Goal: Check status: Check status

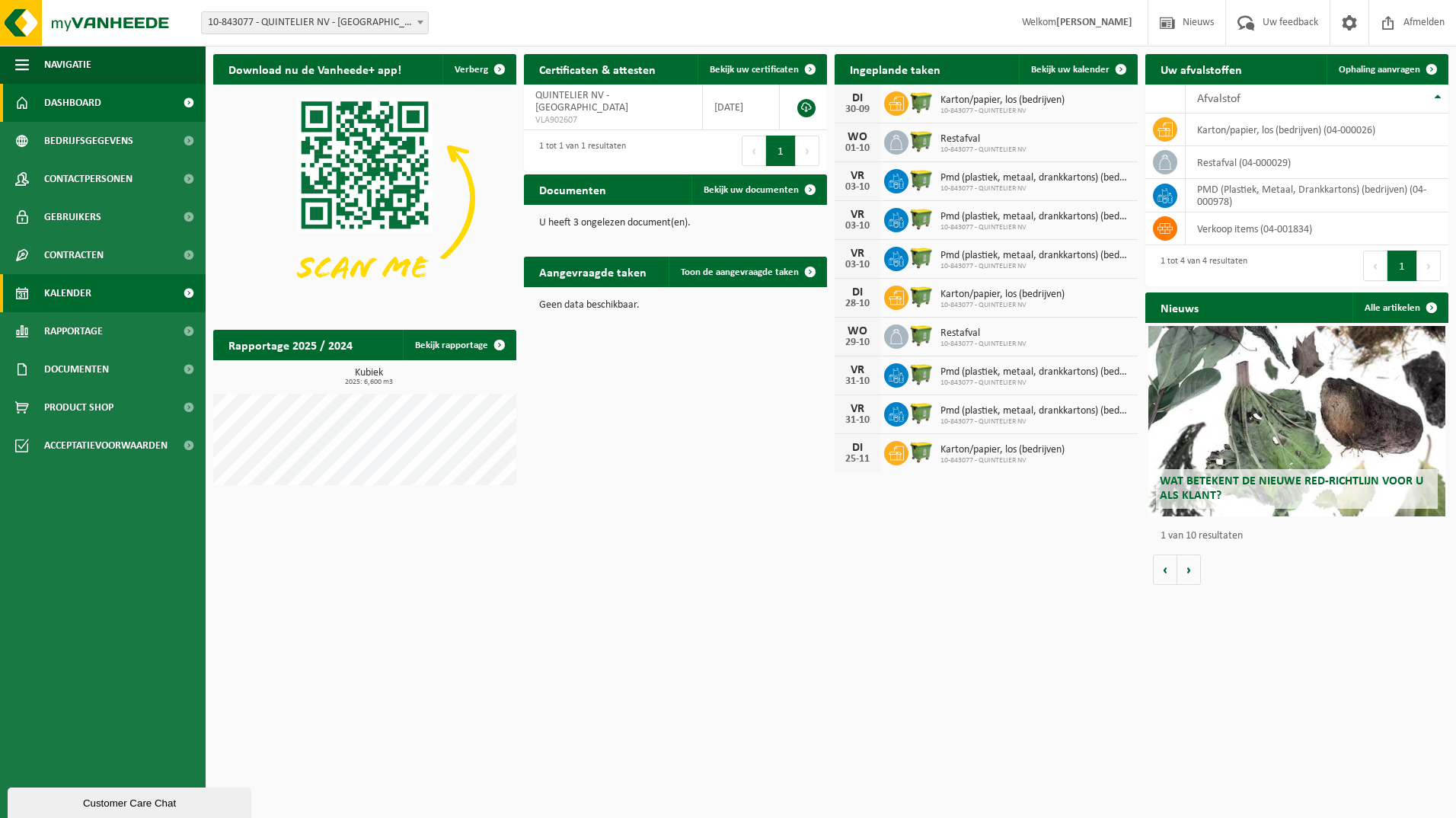
click at [71, 289] on span "Kalender" at bounding box center [67, 293] width 48 height 38
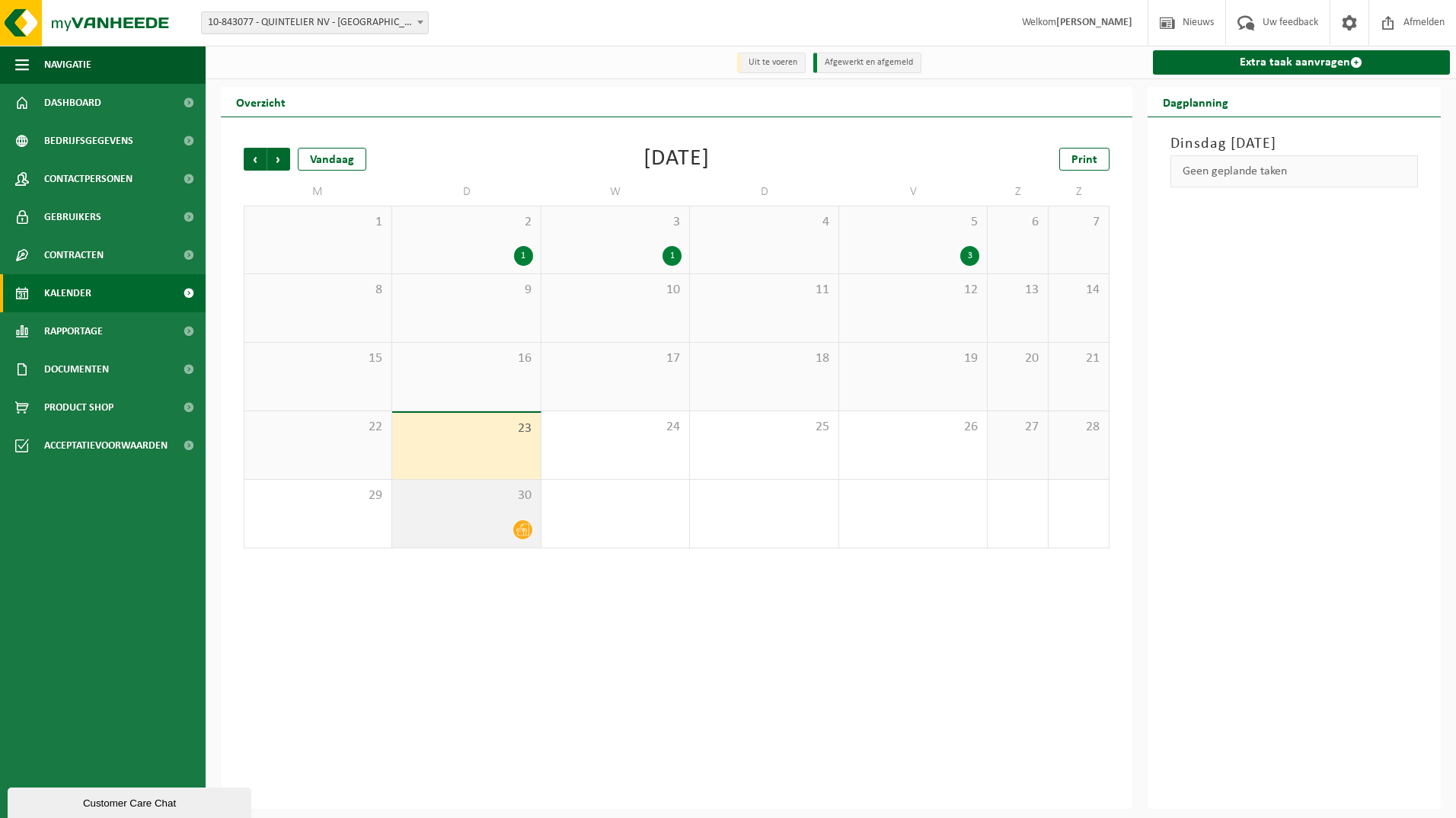
click at [485, 514] on div "30" at bounding box center [466, 513] width 147 height 67
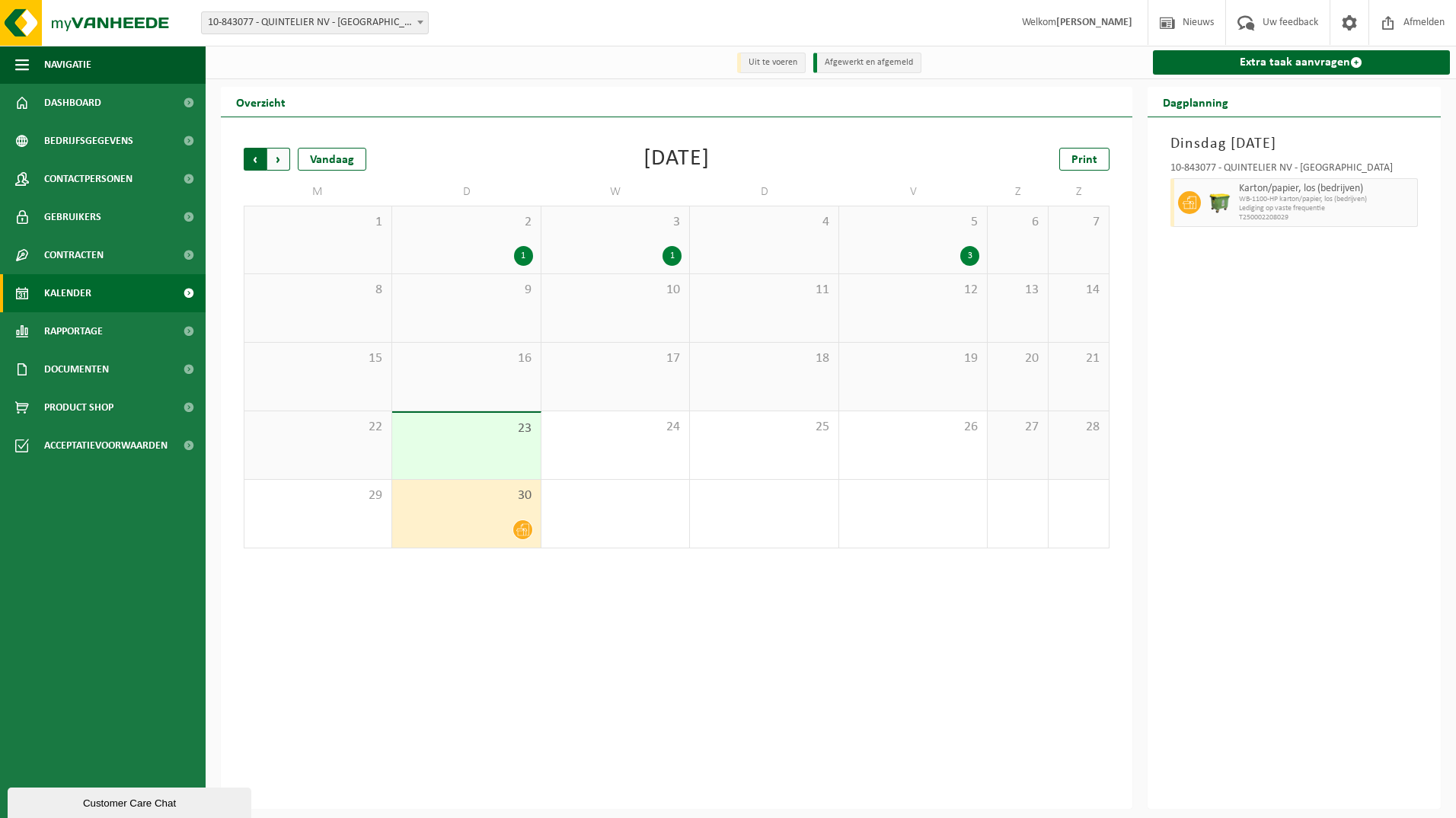
click at [284, 164] on span "Volgende" at bounding box center [278, 159] width 23 height 23
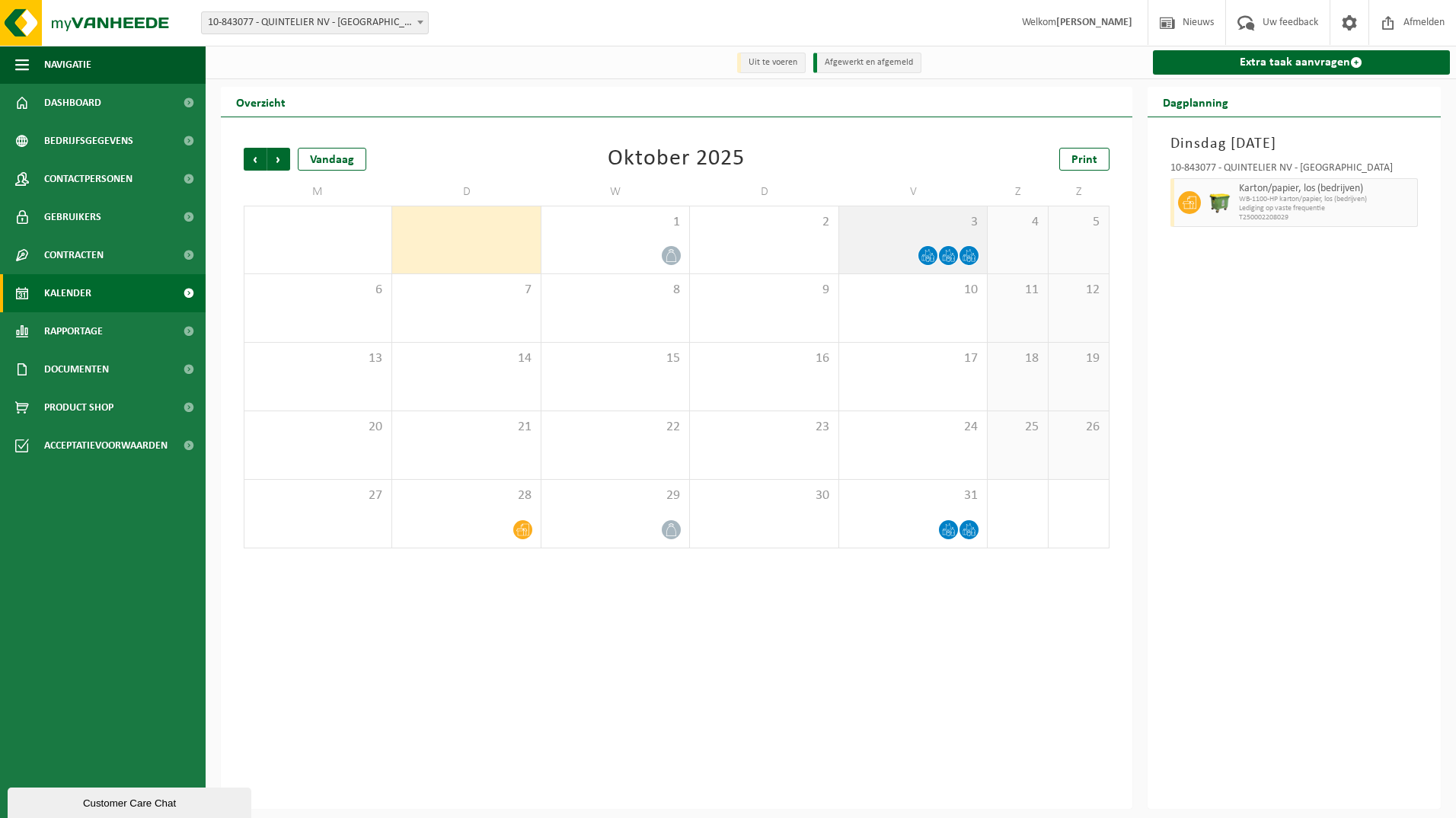
click at [925, 258] on icon at bounding box center [929, 256] width 13 height 13
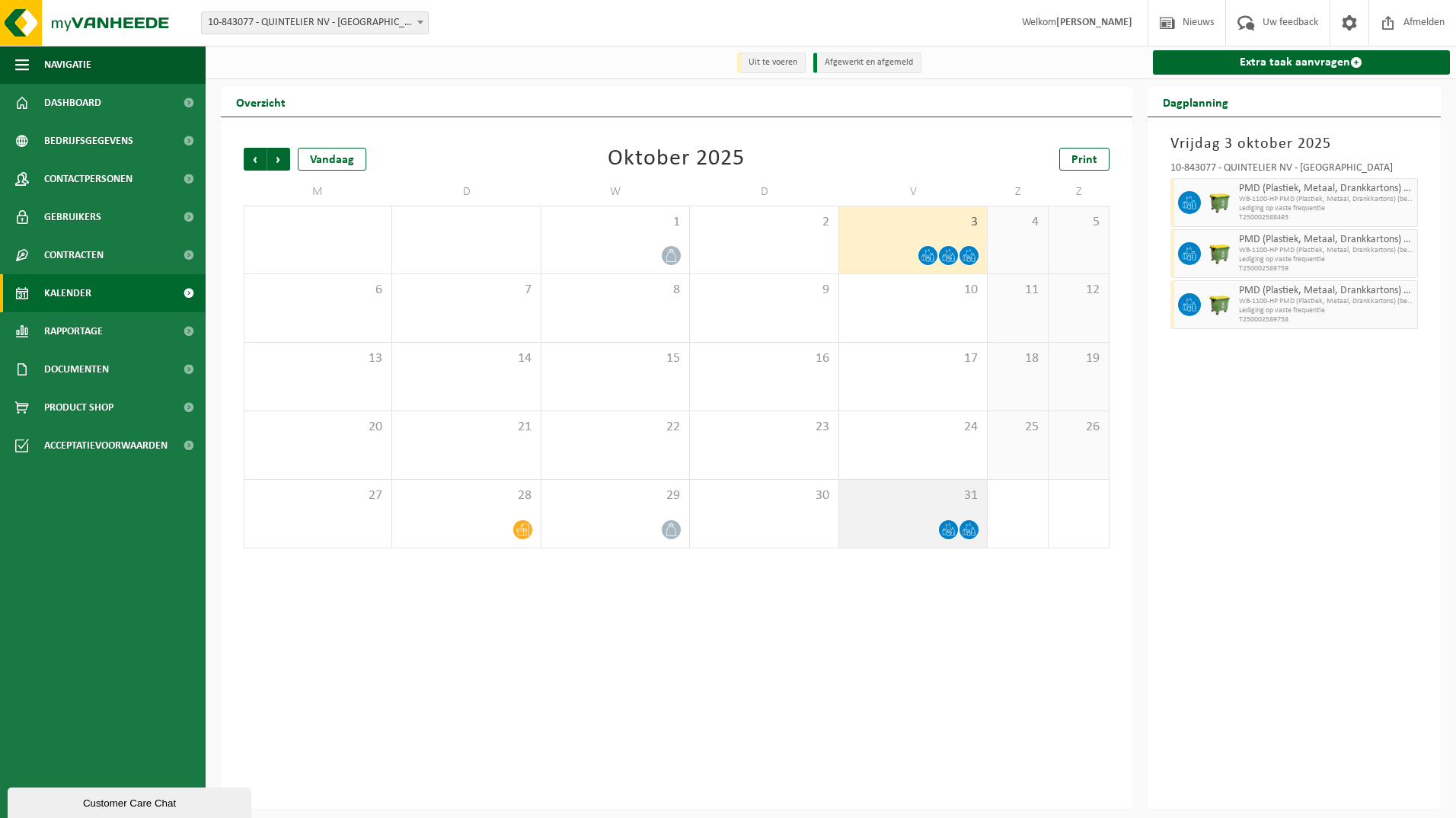
click at [945, 526] on icon at bounding box center [948, 529] width 13 height 13
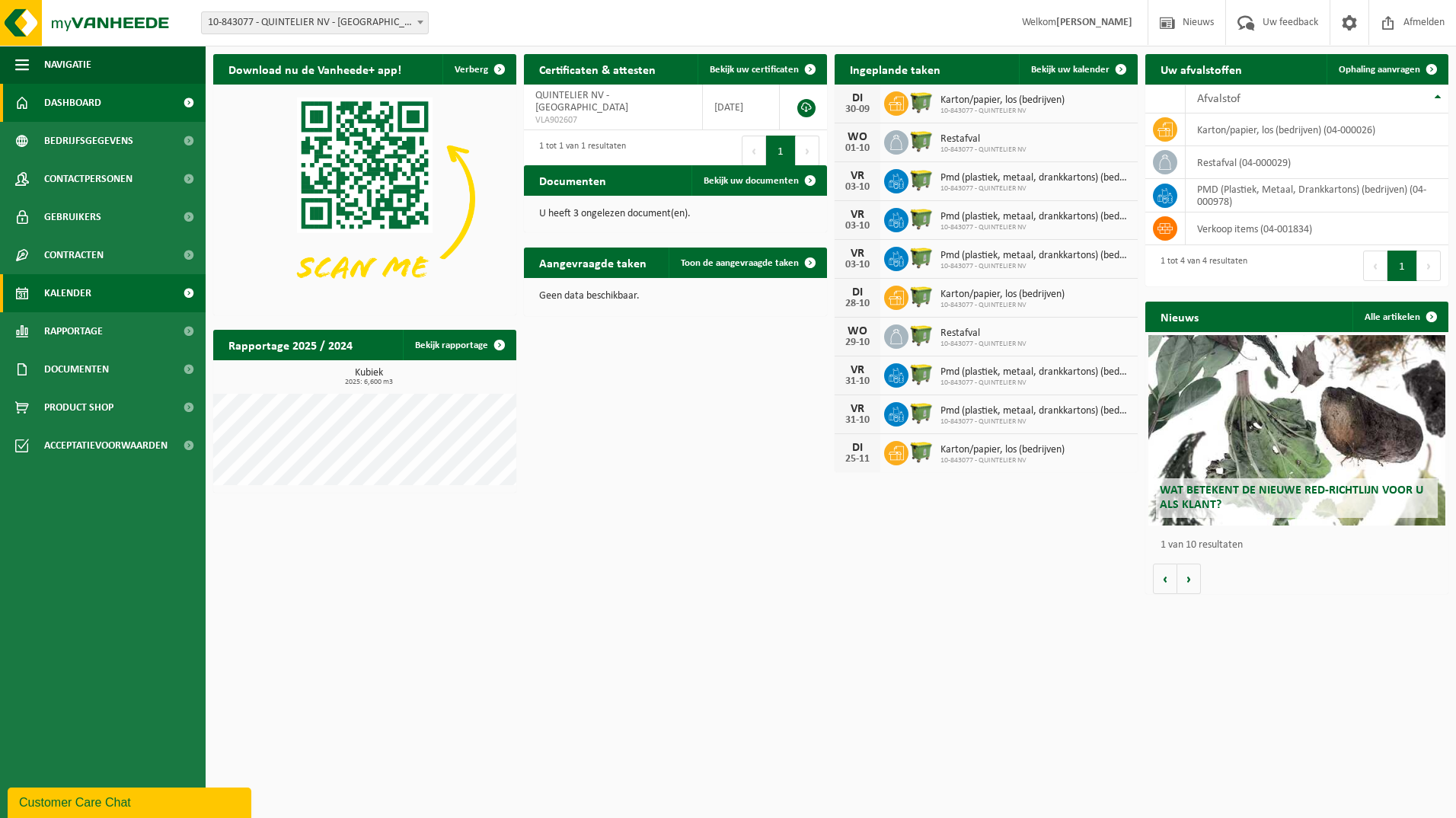
click at [50, 287] on span "Kalender" at bounding box center [67, 293] width 48 height 38
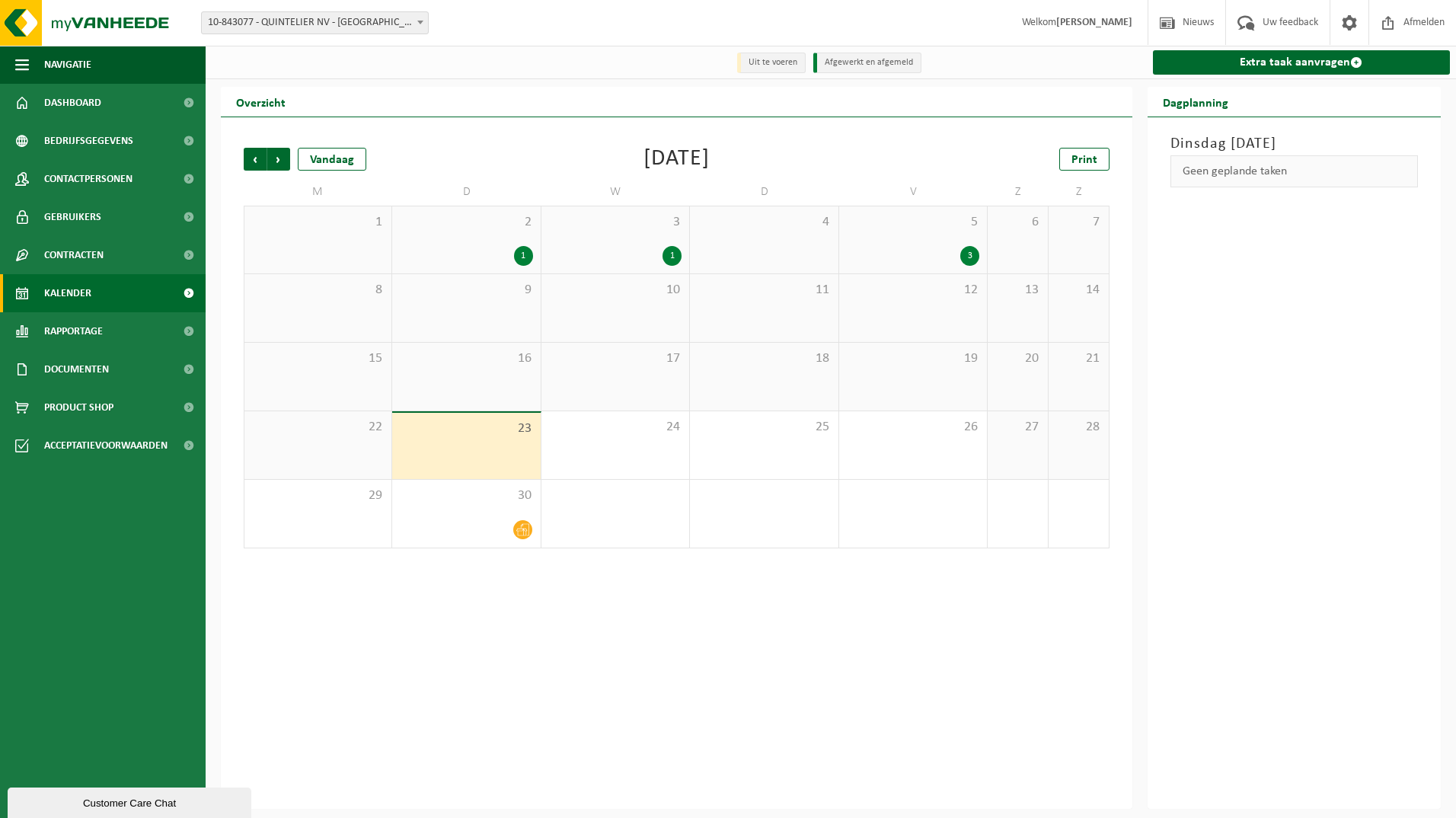
click at [524, 257] on div "1" at bounding box center [524, 256] width 19 height 20
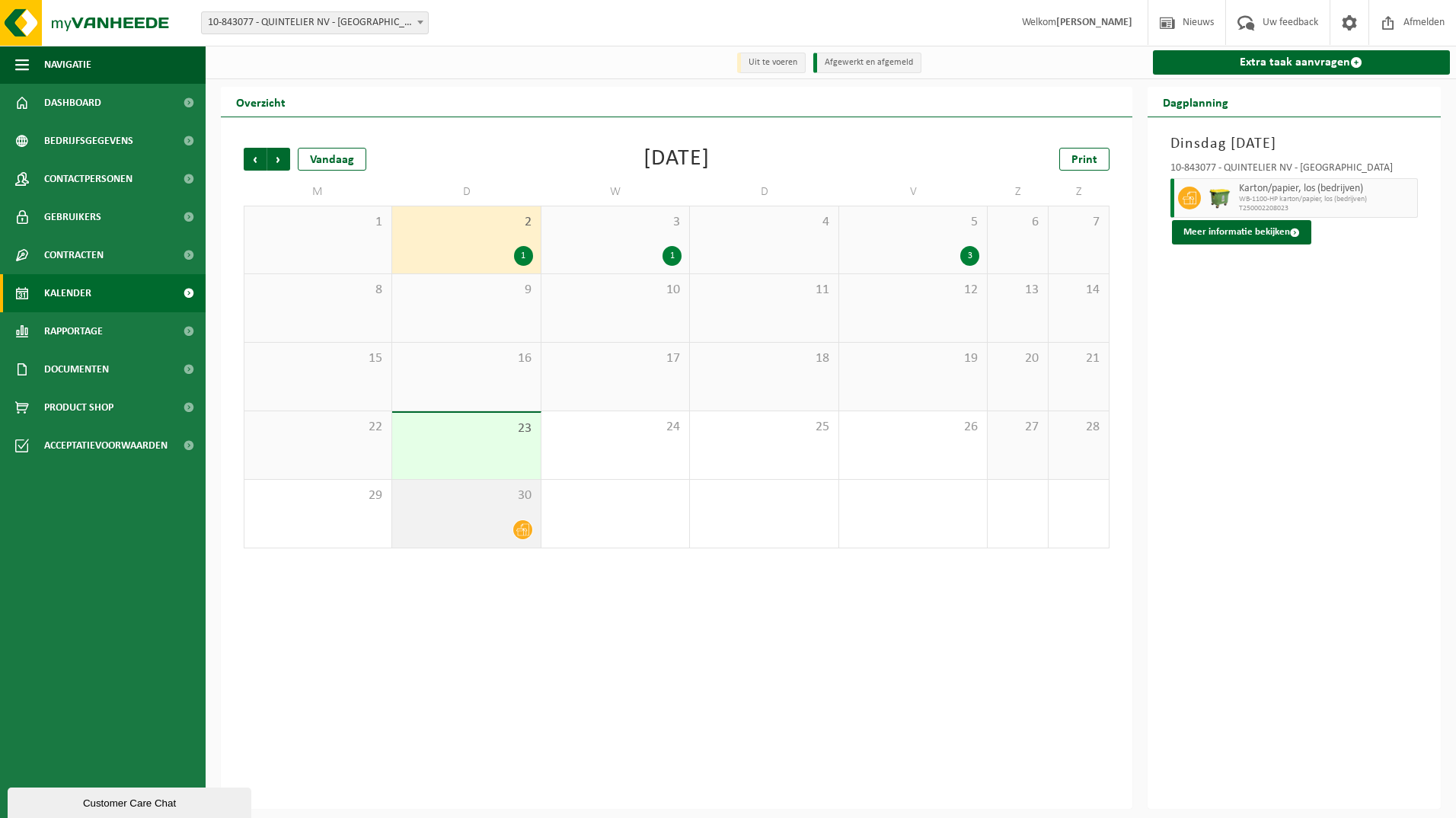
click at [505, 535] on div at bounding box center [466, 529] width 132 height 21
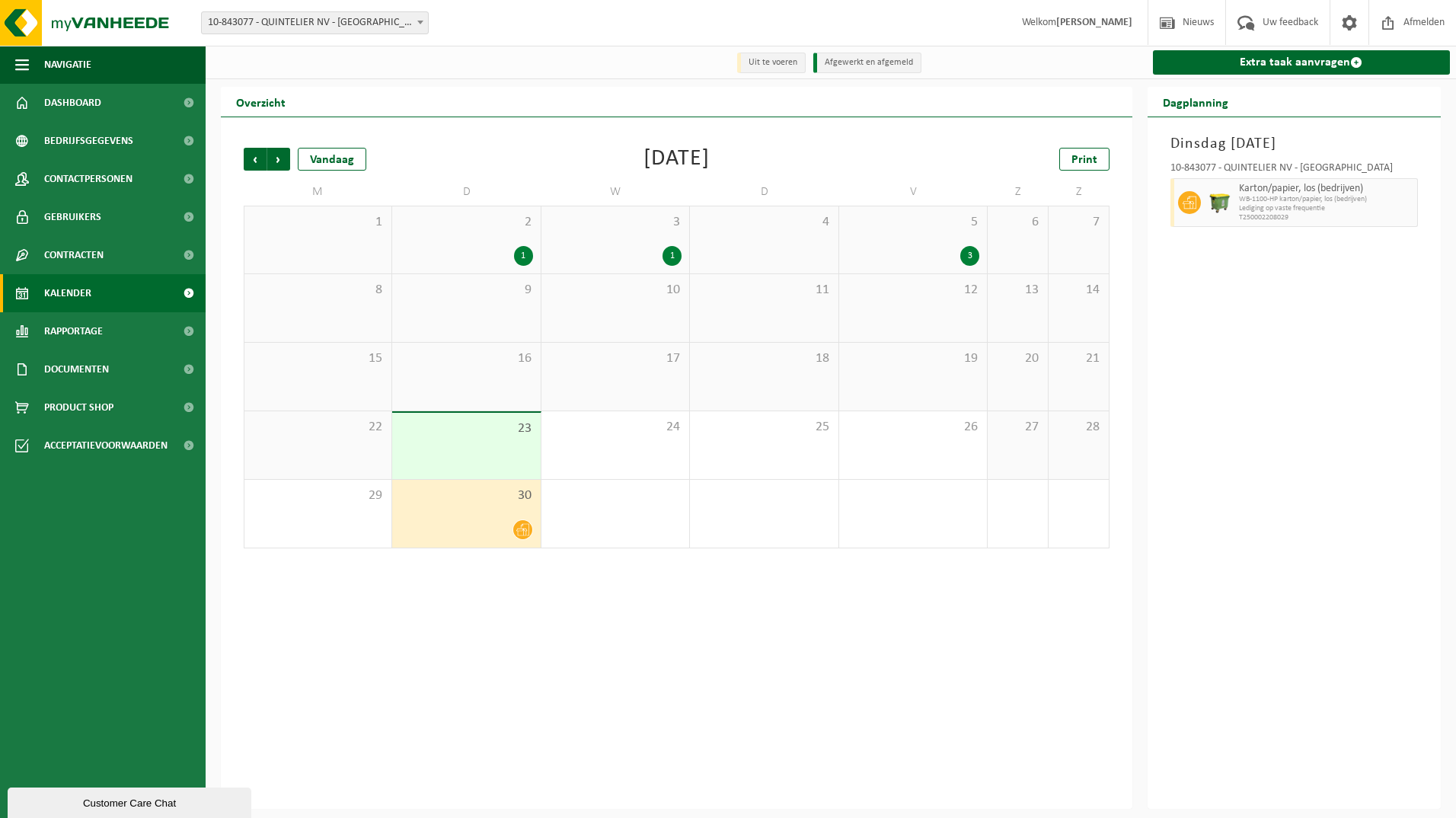
drag, startPoint x: 528, startPoint y: 530, endPoint x: 512, endPoint y: 530, distance: 16.0
click at [512, 530] on div at bounding box center [523, 529] width 21 height 21
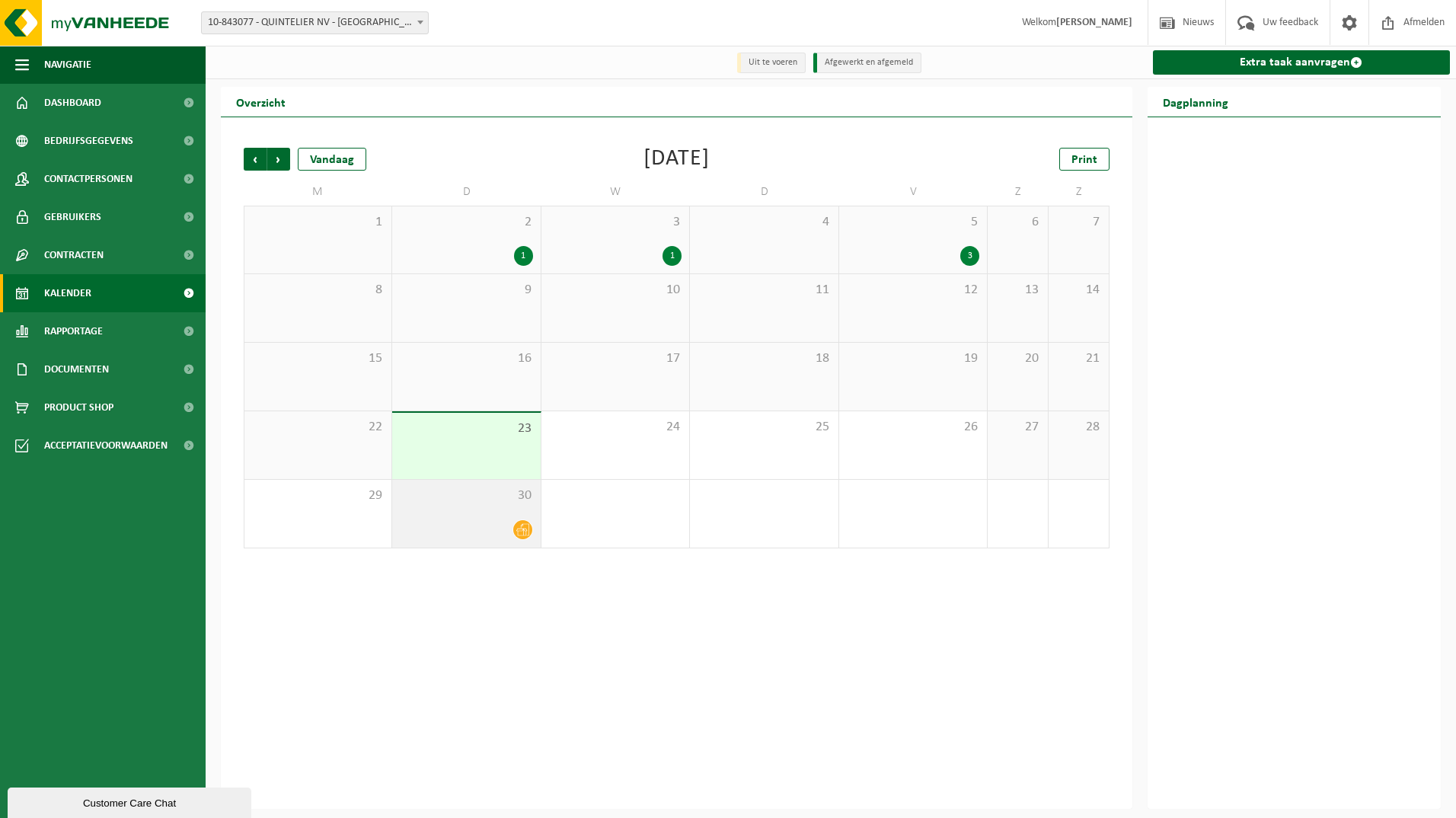
click at [512, 530] on div at bounding box center [523, 529] width 21 height 21
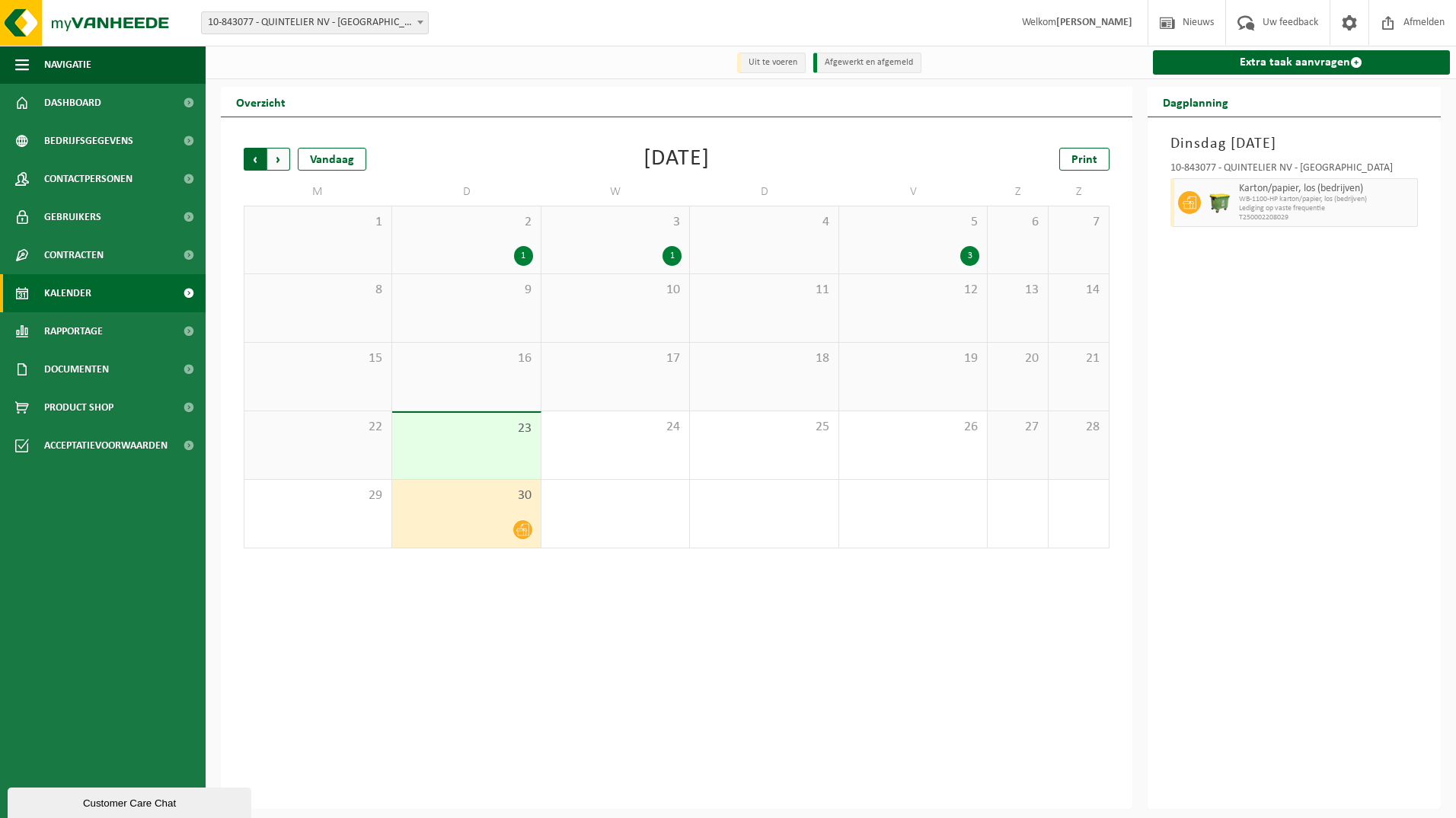
click at [278, 155] on span "Volgende" at bounding box center [278, 159] width 23 height 23
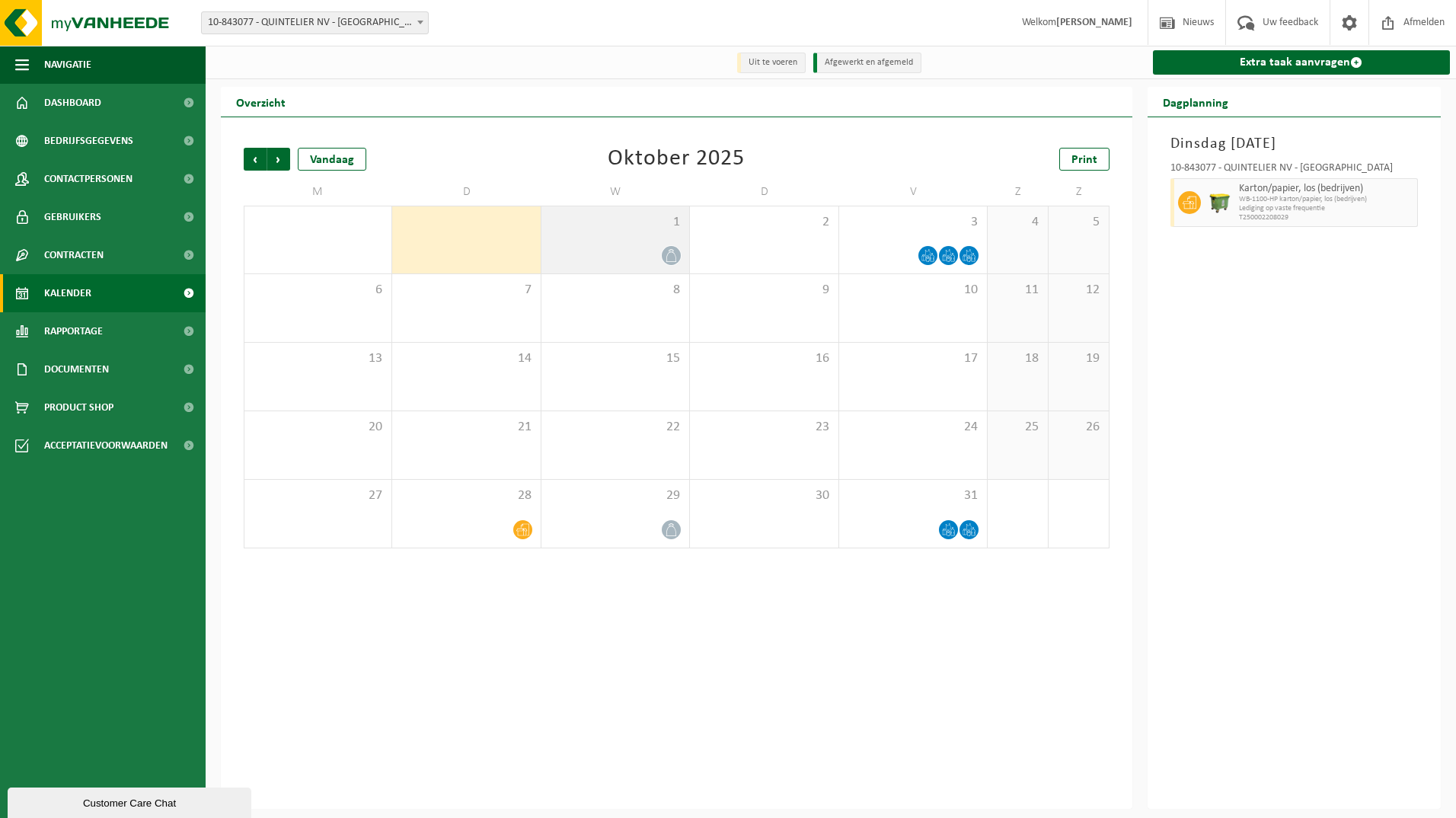
click at [672, 255] on icon at bounding box center [672, 256] width 13 height 13
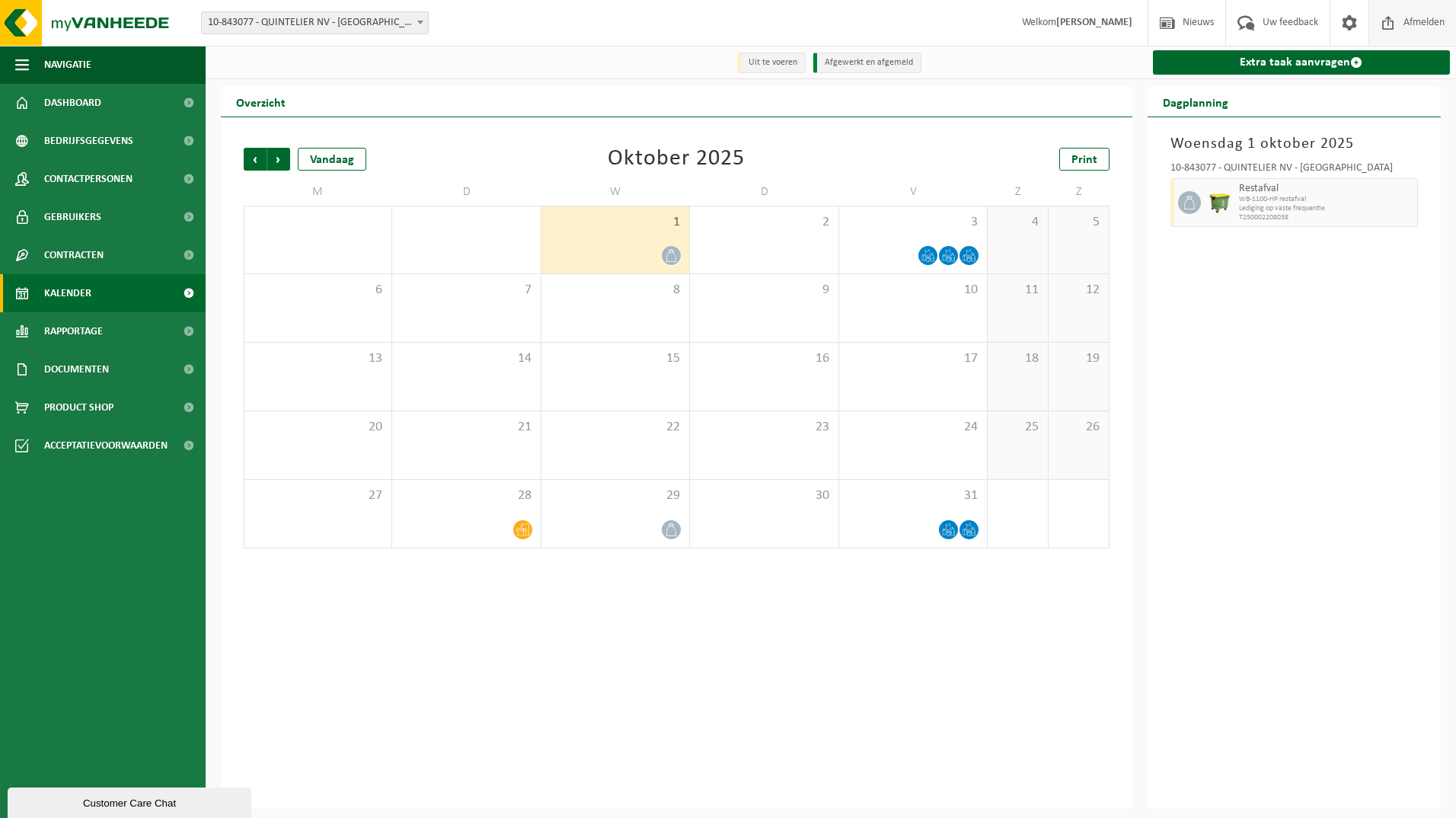
click at [1427, 18] on span "Afmelden" at bounding box center [1424, 22] width 48 height 45
